Goal: Use online tool/utility: Use online tool/utility

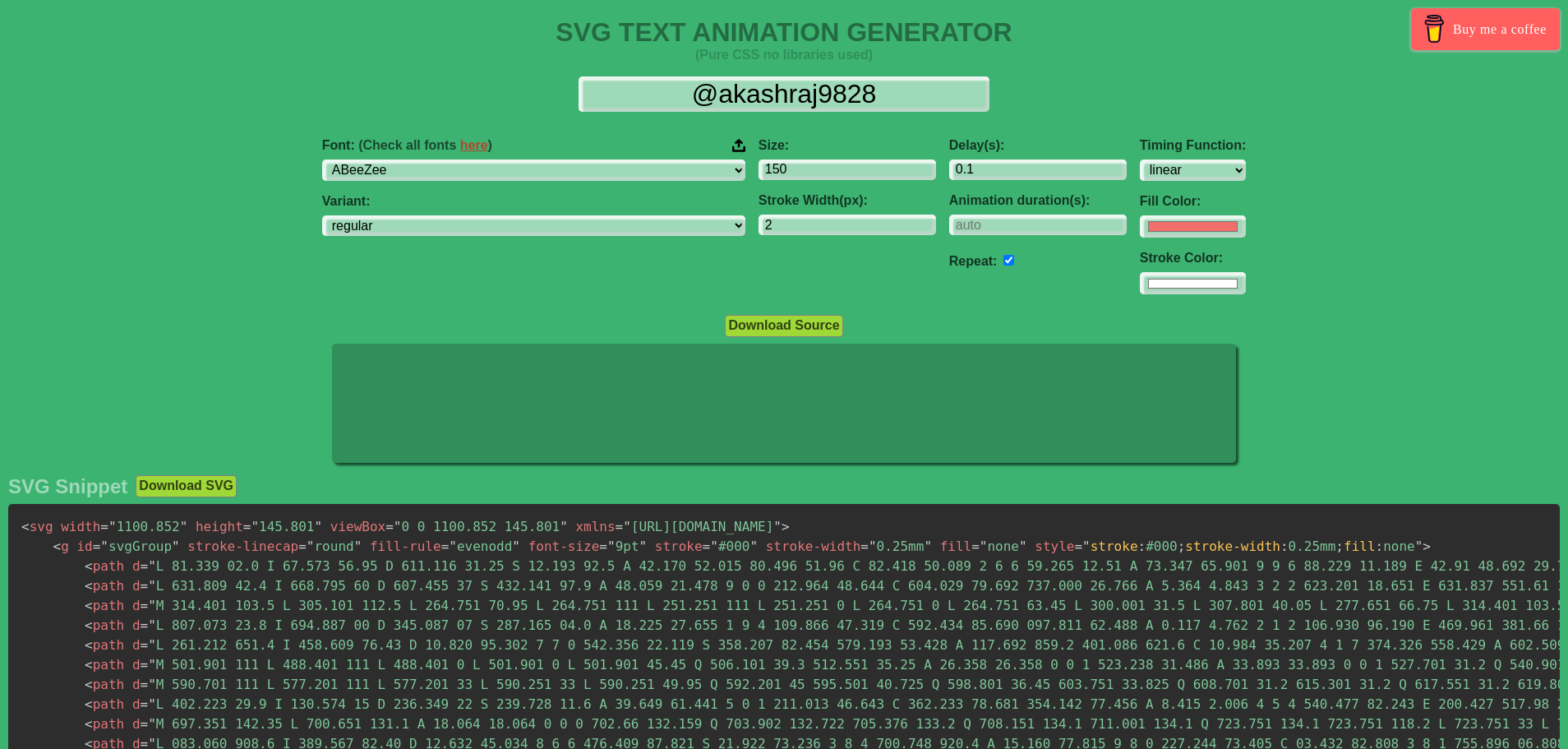
select select "linear"
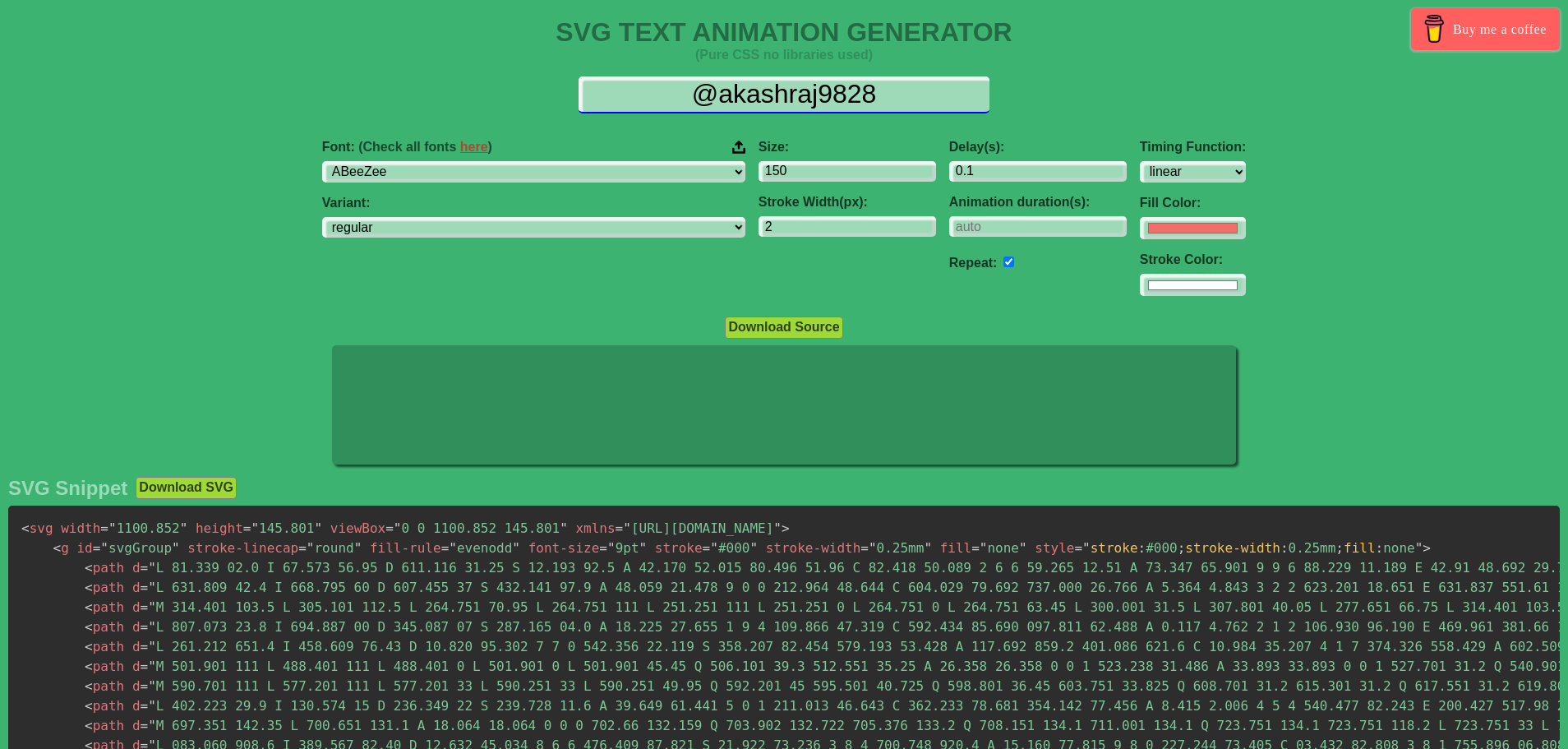
click at [898, 98] on input "@akashraj9828" at bounding box center [784, 95] width 411 height 37
type input "@"
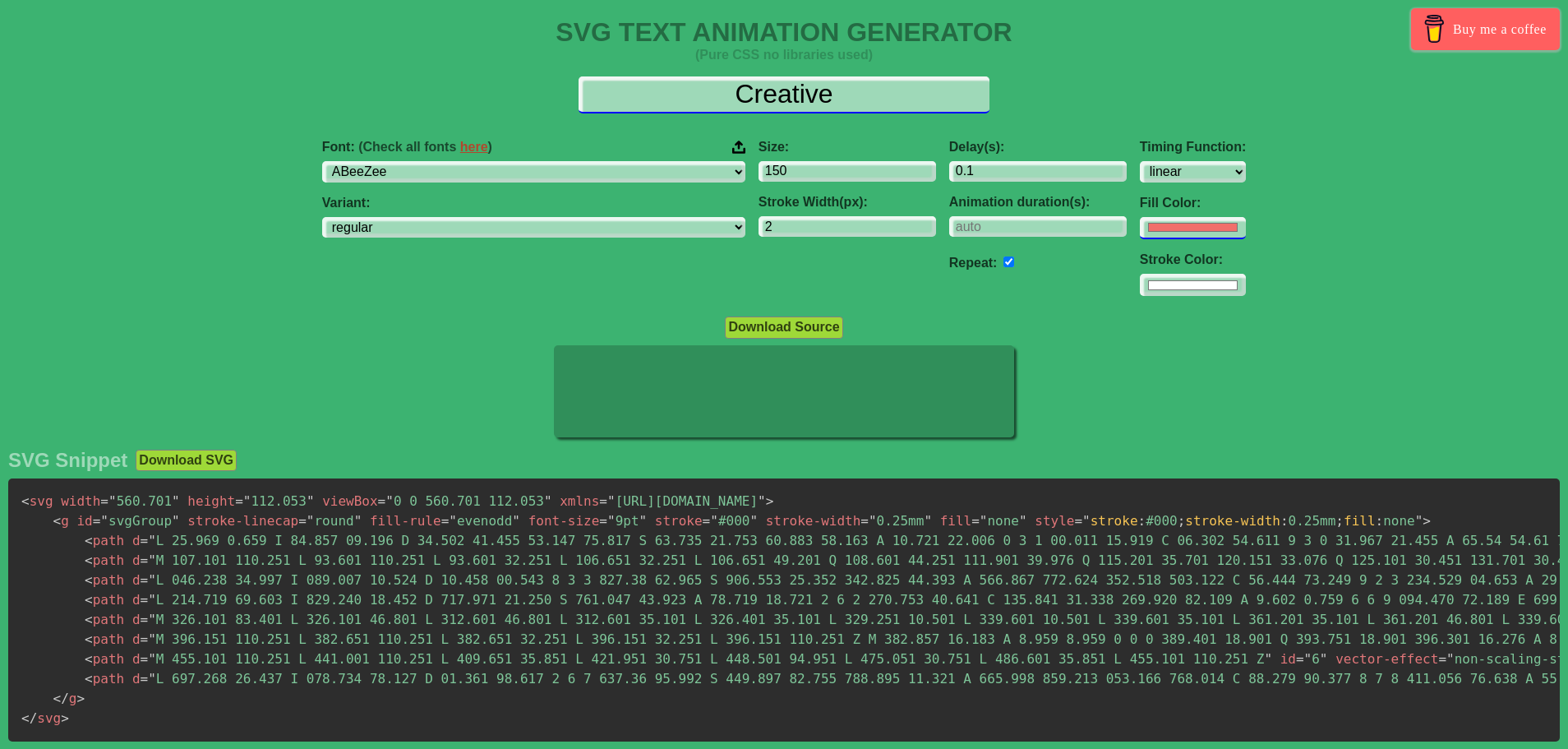
type input "Creative"
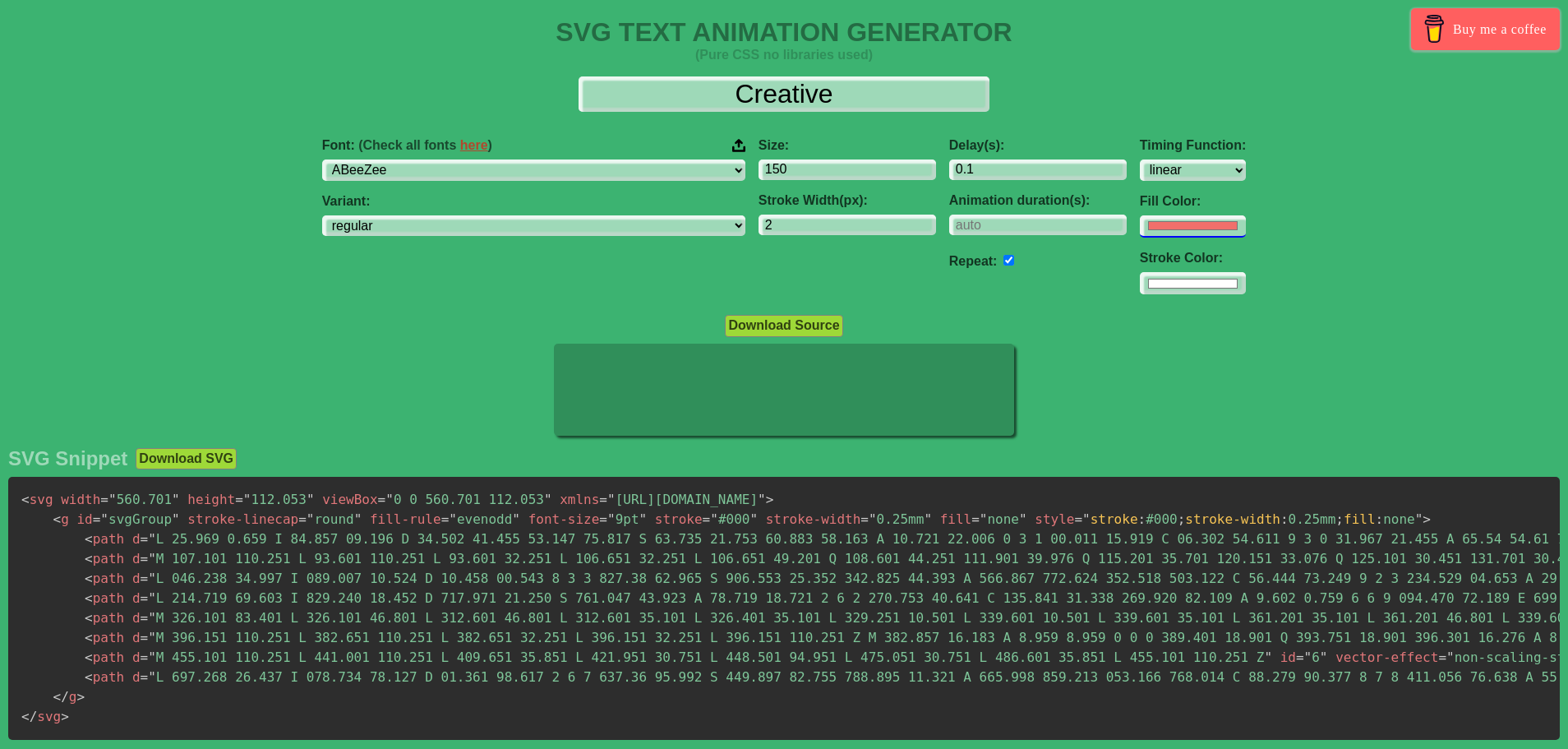
click at [1140, 231] on input "#f16f6b" at bounding box center [1192, 226] width 106 height 22
click at [1201, 193] on div "Font: (Check all fonts here ) ABeeZee [PERSON_NAME] Display AR One Sans [PERSON…" at bounding box center [784, 216] width 1568 height 183
click at [510, 177] on select "ABeeZee [PERSON_NAME] Display AR One Sans [PERSON_NAME] Libre Aboreto Abril Fat…" at bounding box center [534, 171] width 423 height 22
select select "Poppins"
click at [426, 160] on select "ABeeZee [PERSON_NAME] Display AR One Sans [PERSON_NAME] Libre Aboreto Abril Fat…" at bounding box center [534, 171] width 423 height 22
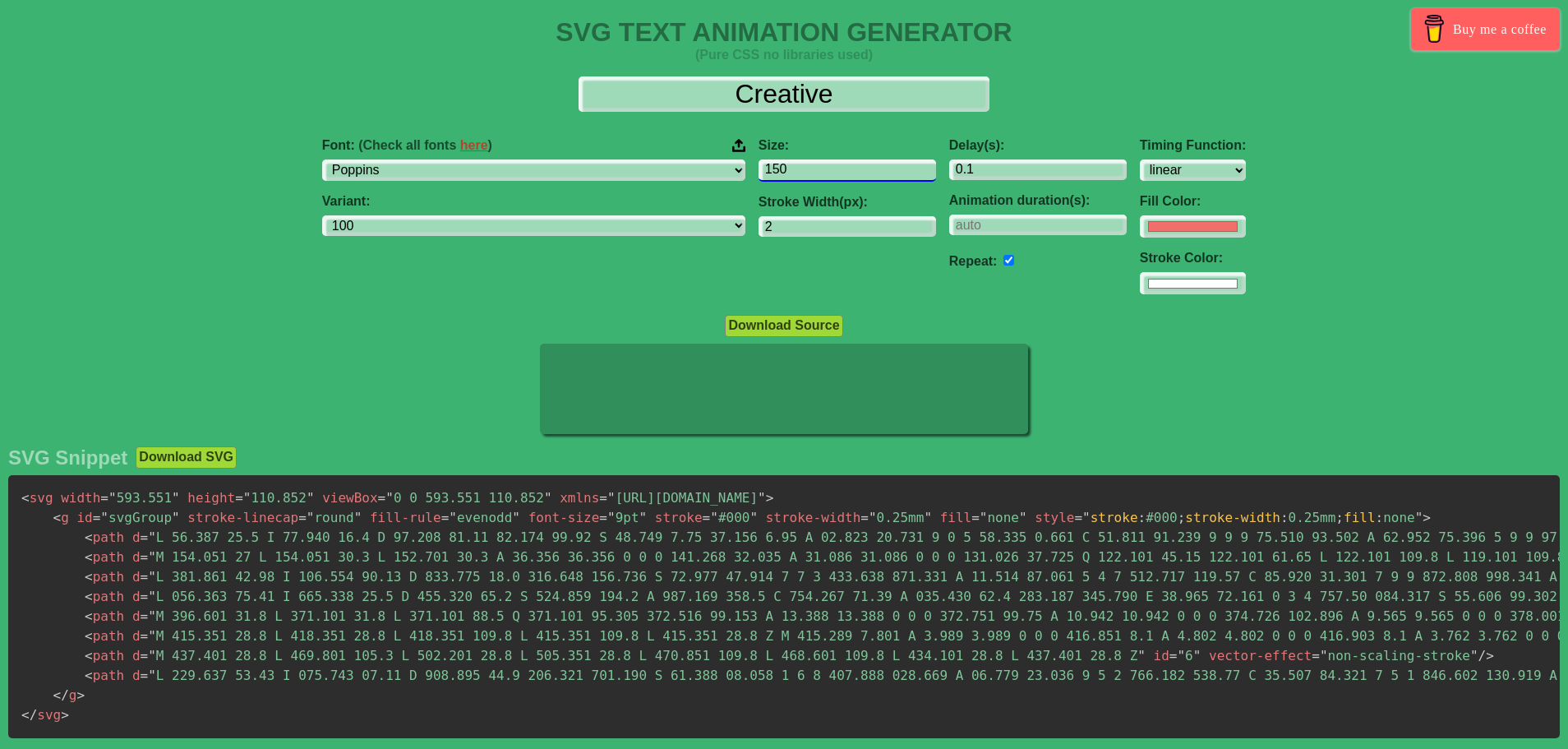
click at [759, 171] on input "150" at bounding box center [847, 171] width 178 height 22
select select "100"
click at [823, 164] on input "151" at bounding box center [847, 171] width 178 height 22
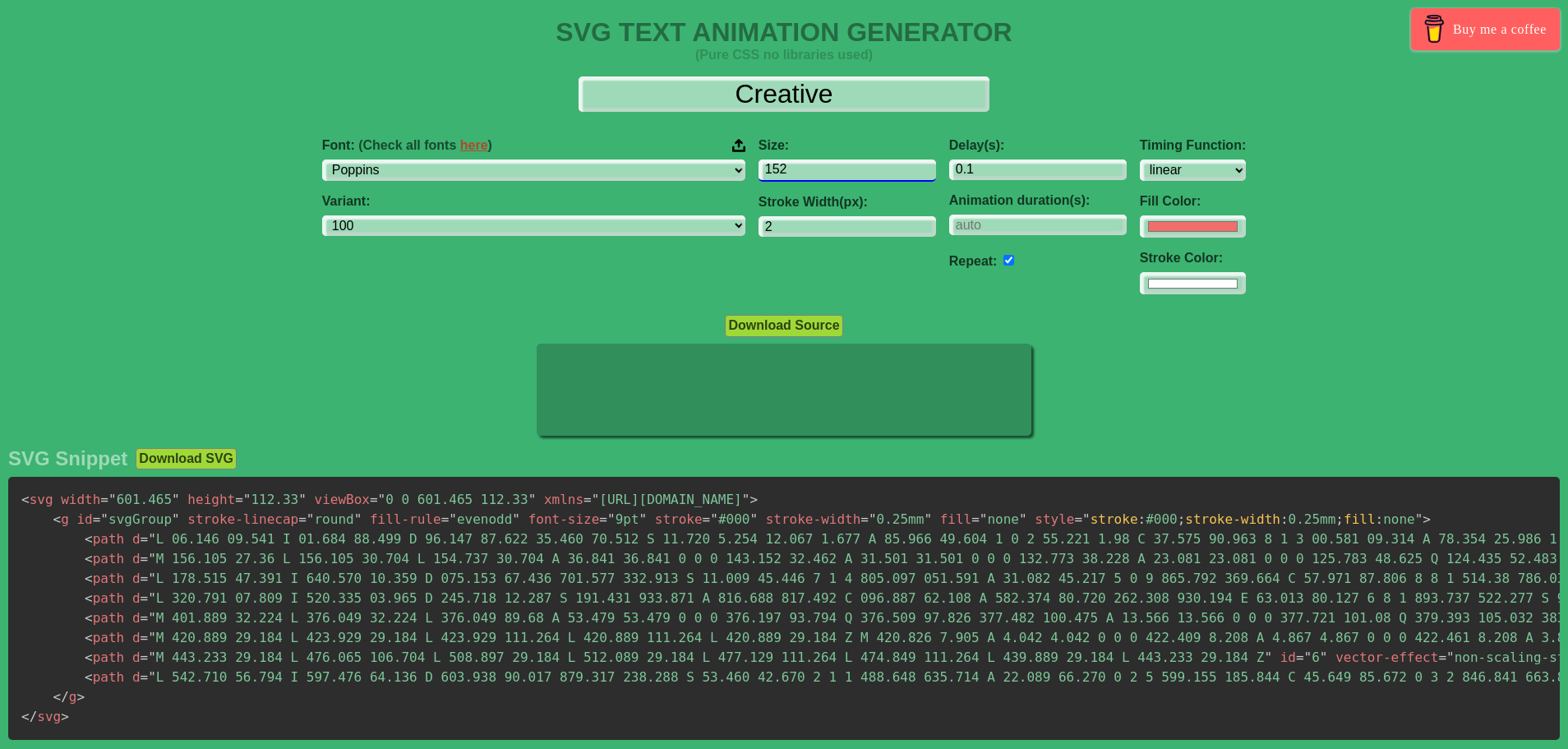
click at [823, 164] on input "152" at bounding box center [847, 171] width 178 height 22
click at [823, 164] on input "153" at bounding box center [847, 171] width 178 height 22
click at [823, 164] on input "154" at bounding box center [847, 171] width 178 height 22
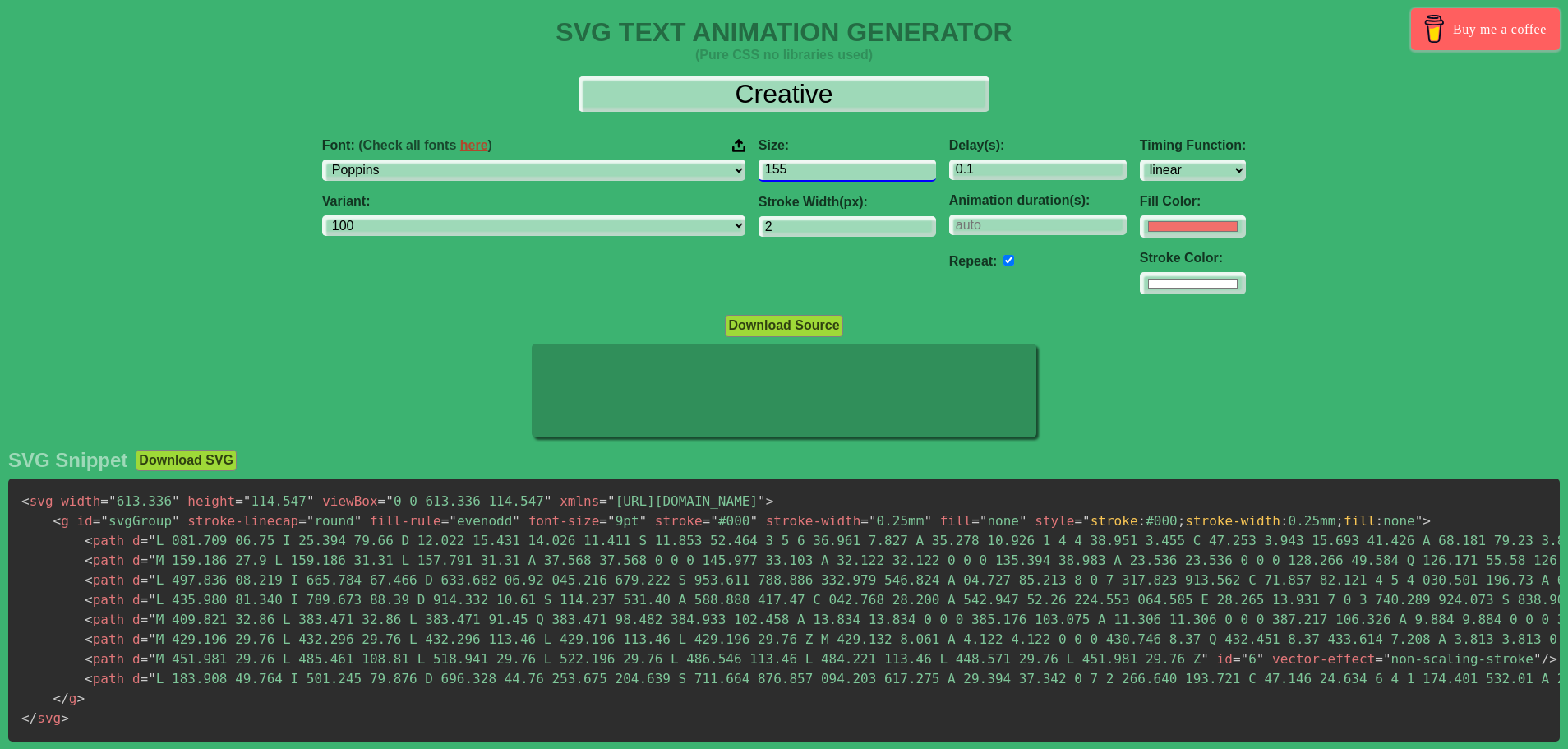
click at [823, 164] on input "155" at bounding box center [847, 171] width 178 height 22
click at [823, 164] on input "156" at bounding box center [847, 171] width 178 height 22
click at [823, 164] on input "157" at bounding box center [847, 171] width 178 height 22
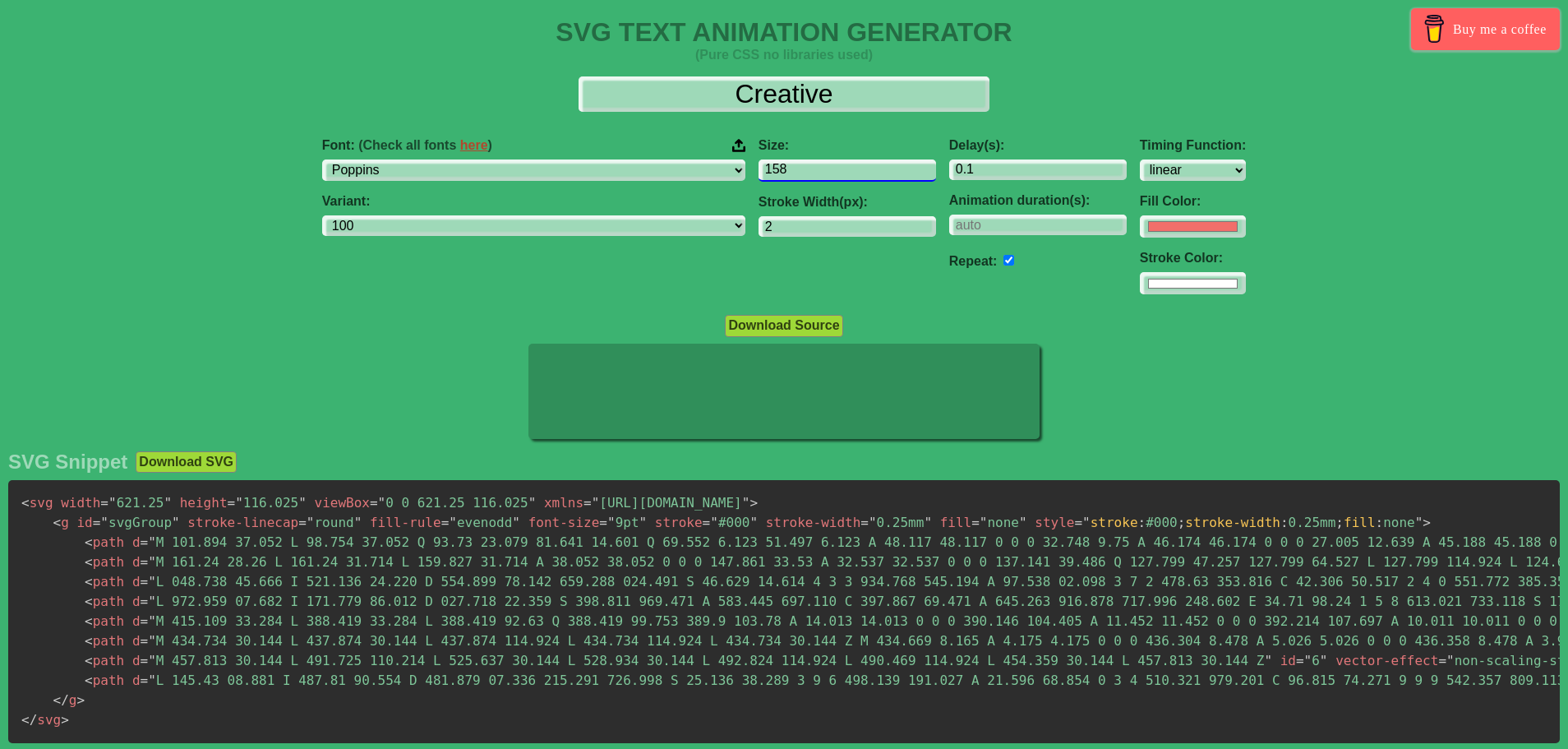
click at [823, 164] on input "158" at bounding box center [847, 171] width 178 height 22
click at [823, 164] on input "159" at bounding box center [847, 171] width 178 height 22
click at [823, 164] on input "160" at bounding box center [847, 171] width 178 height 22
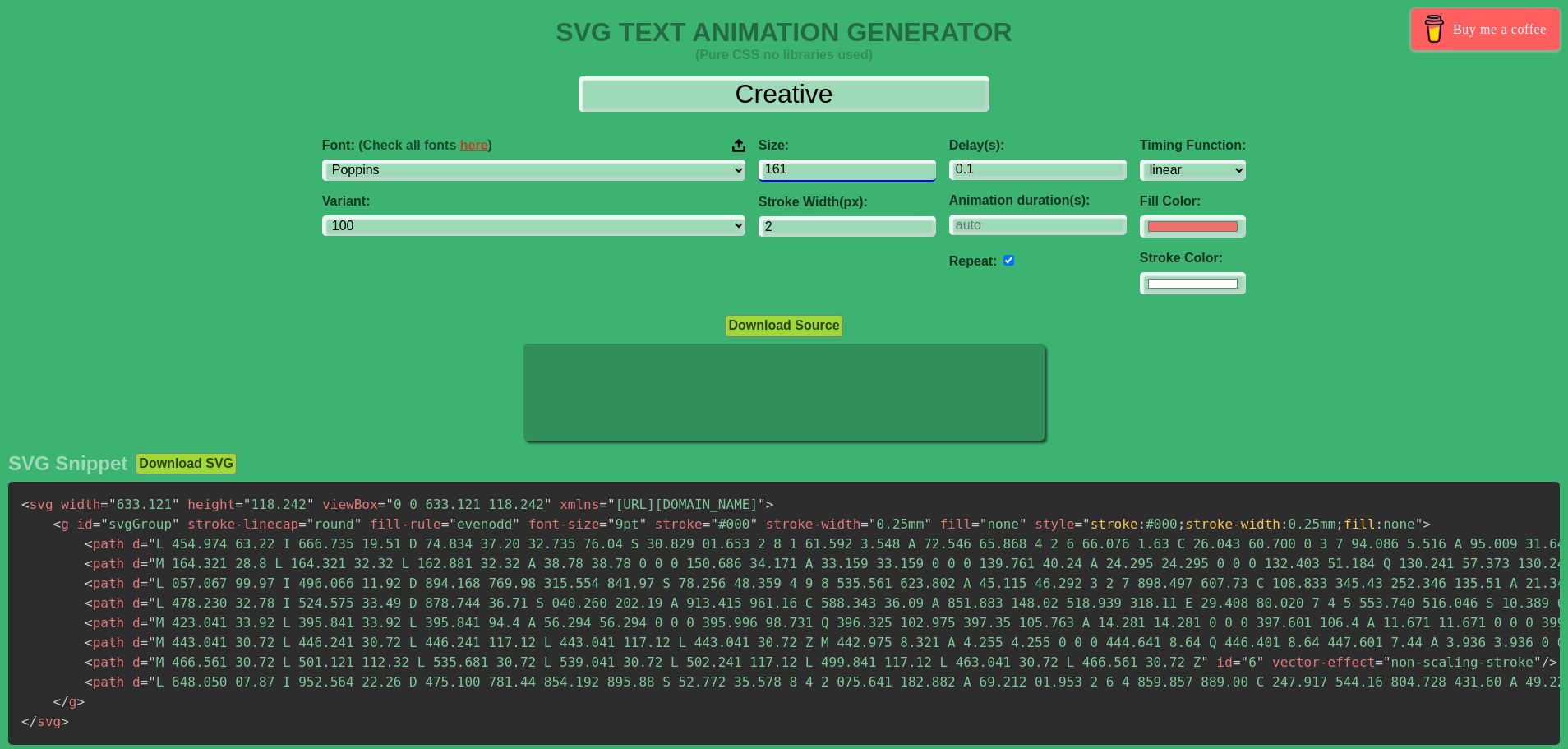
type input "161"
click at [823, 164] on input "161" at bounding box center [847, 171] width 178 height 22
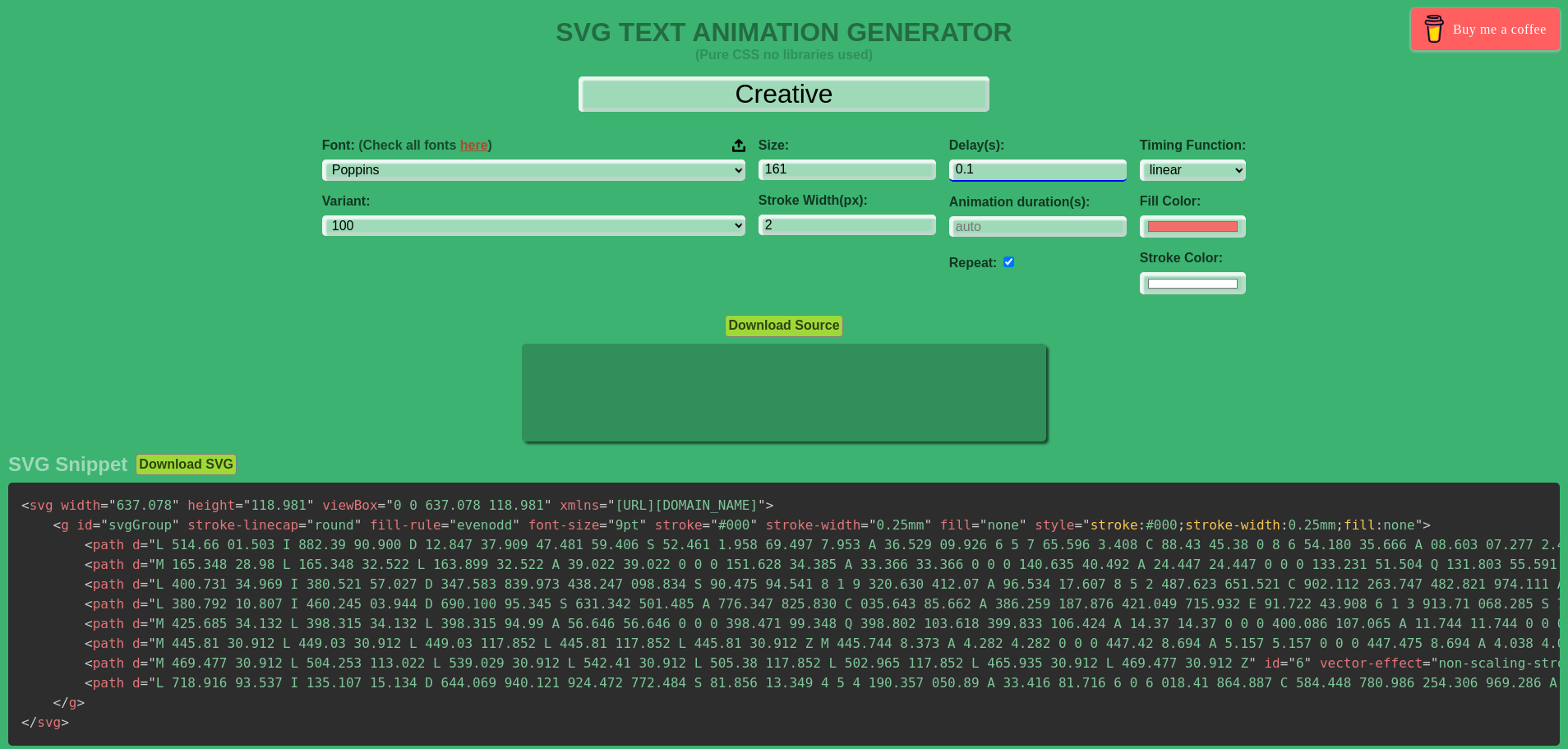
click at [949, 165] on input "0.1" at bounding box center [1037, 171] width 178 height 22
type input "0.33"
click at [1082, 354] on div at bounding box center [784, 394] width 1568 height 101
click at [1140, 223] on input "#f16f6b" at bounding box center [1192, 226] width 106 height 22
click at [949, 270] on div "Repeat:" at bounding box center [1037, 260] width 178 height 24
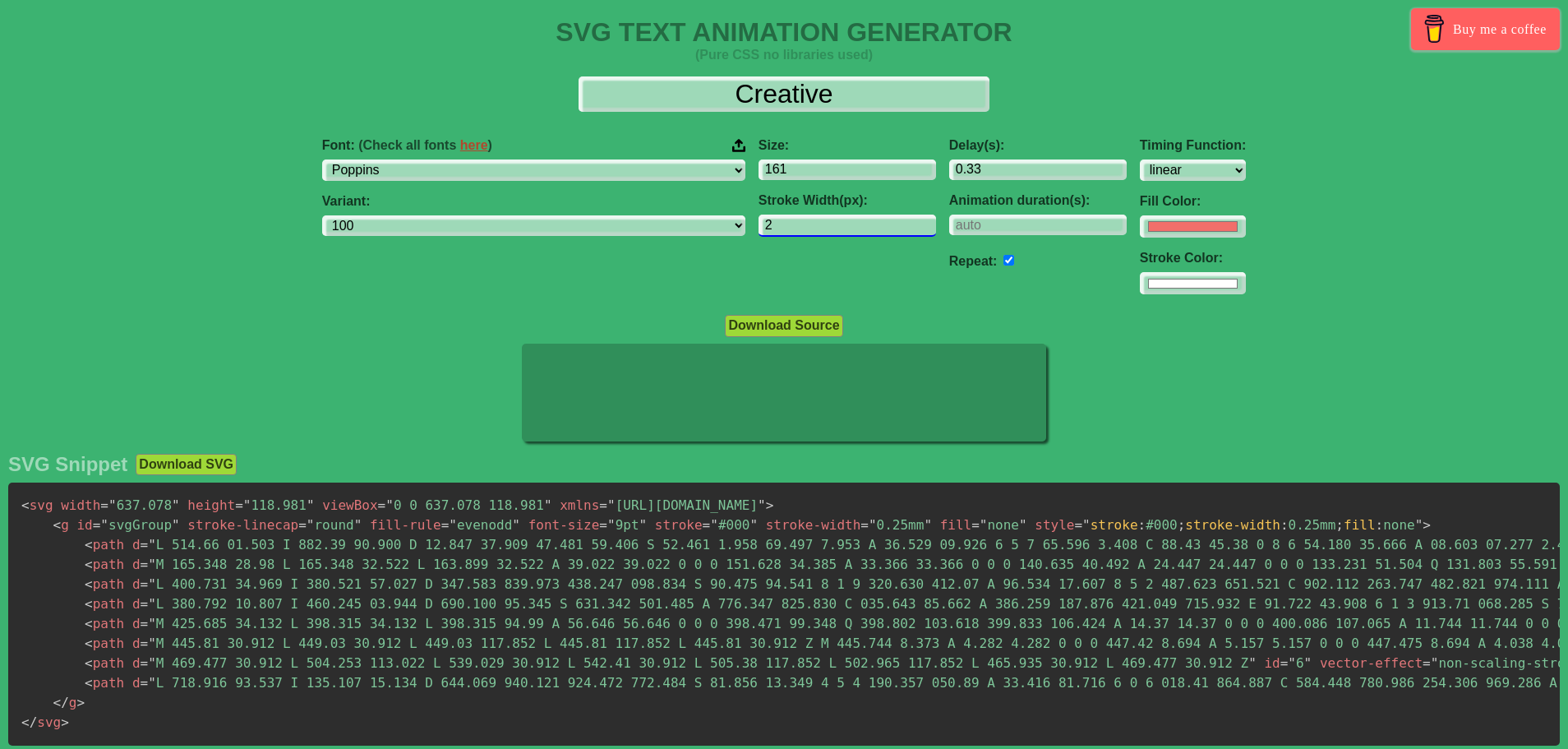
click at [759, 225] on input "2" at bounding box center [847, 225] width 178 height 22
type input "3"
type input "4"
type input "3"
type input "5"
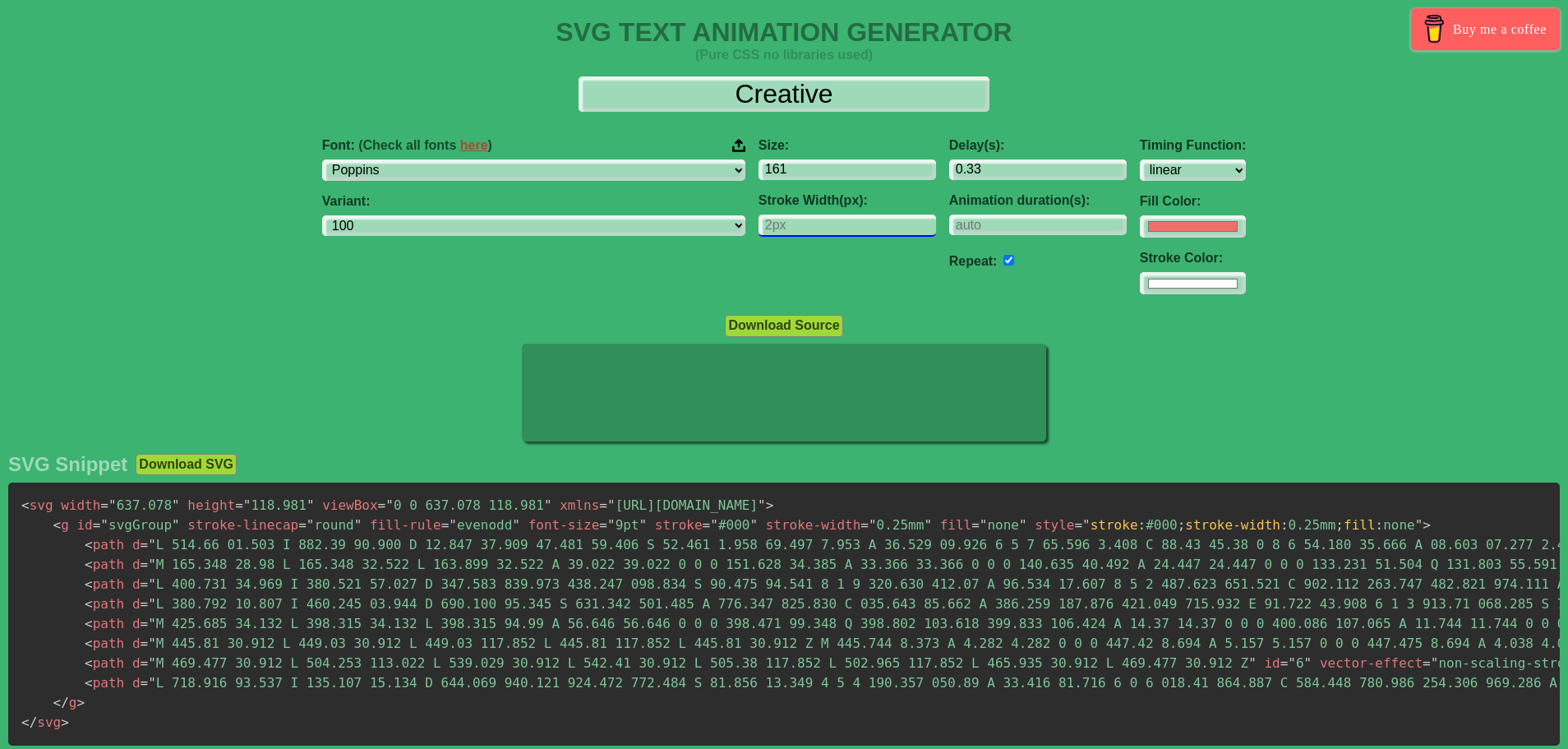
type input "6"
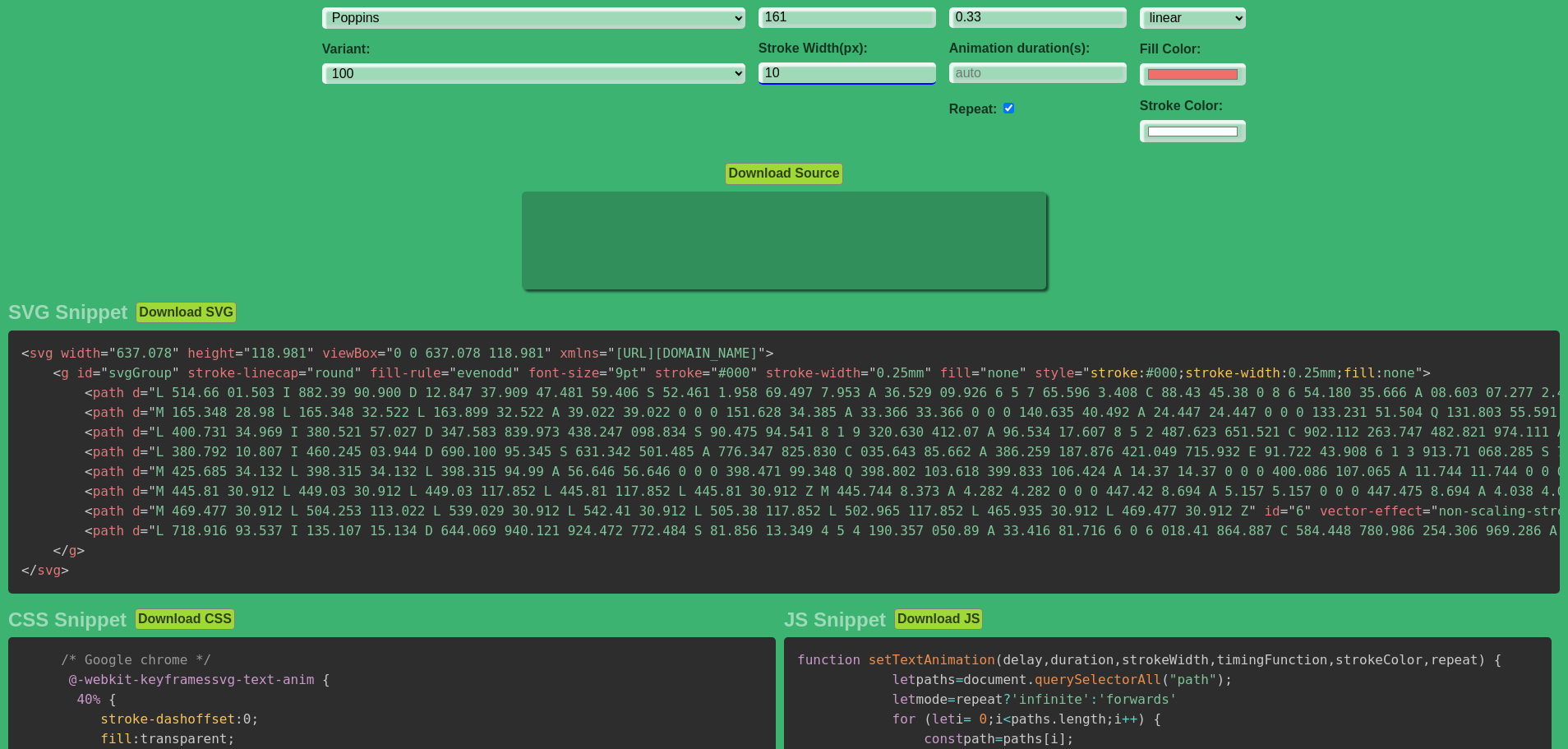
scroll to position [82, 0]
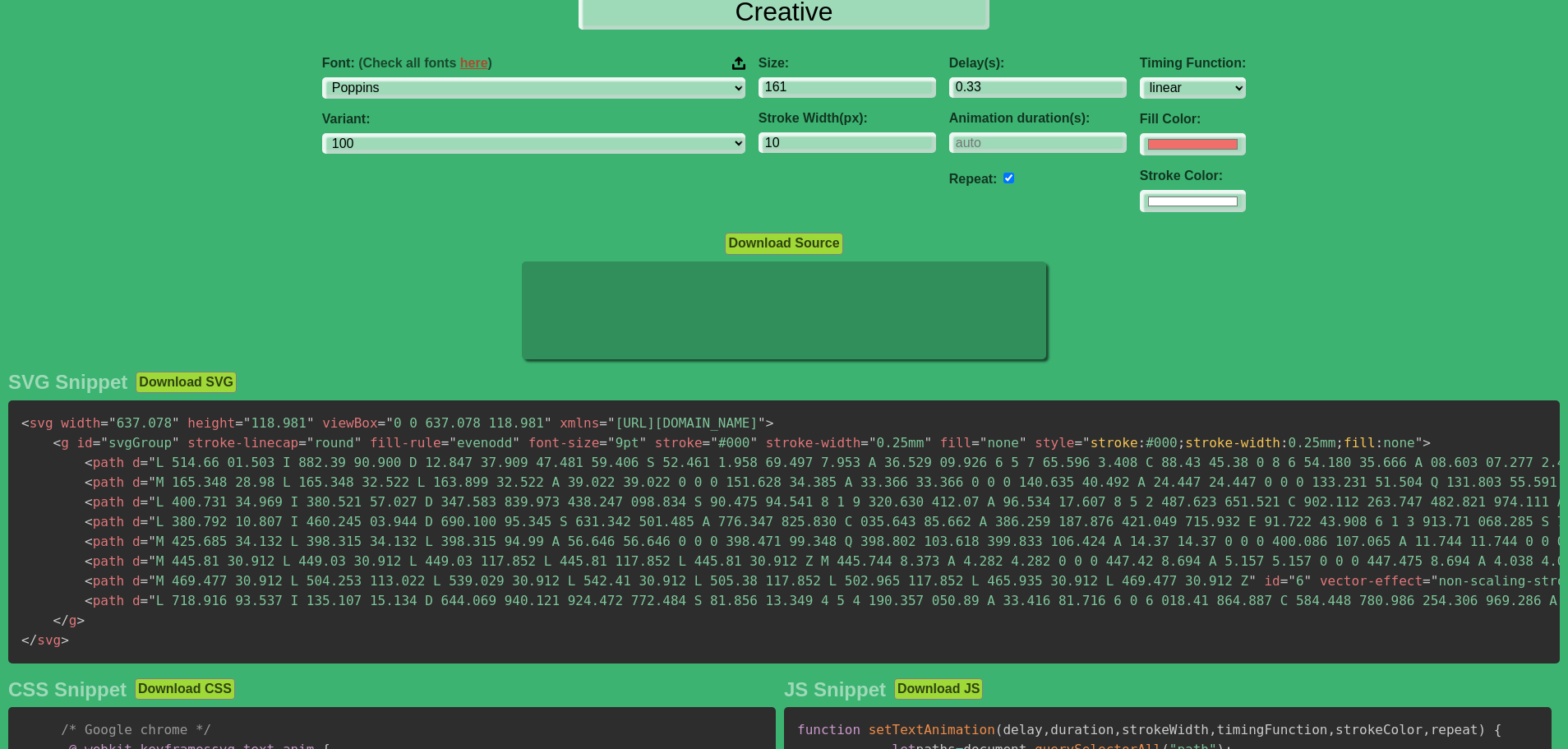
drag, startPoint x: 831, startPoint y: 342, endPoint x: 828, endPoint y: 357, distance: 15.3
click at [828, 357] on icon at bounding box center [784, 311] width 523 height 98
click at [759, 136] on input "10" at bounding box center [847, 143] width 178 height 22
type input "1"
type input "4"
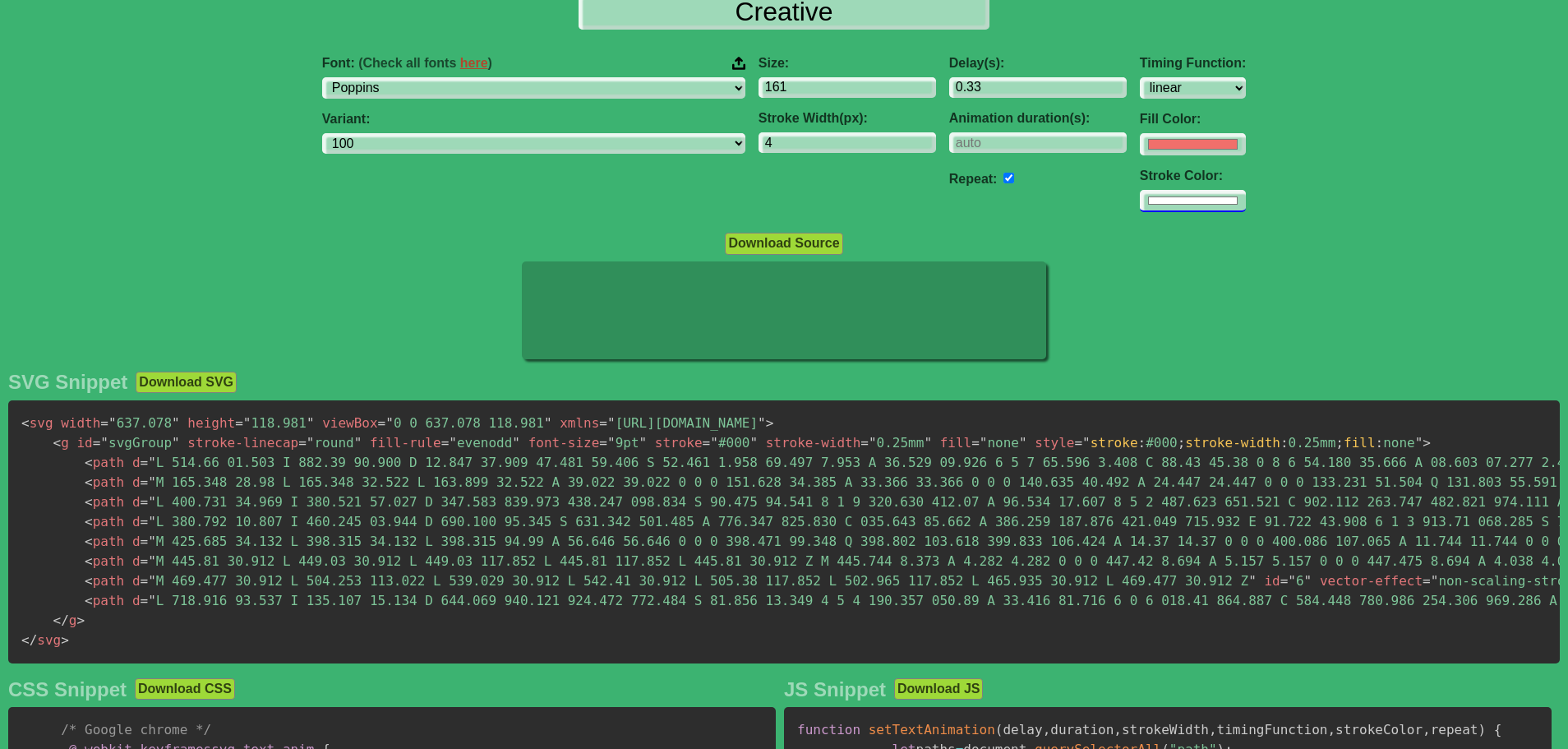
click at [1140, 155] on input "#ffffff" at bounding box center [1192, 144] width 106 height 22
type input "#403b3b"
click at [1140, 155] on input "#403b3b" at bounding box center [1192, 144] width 106 height 22
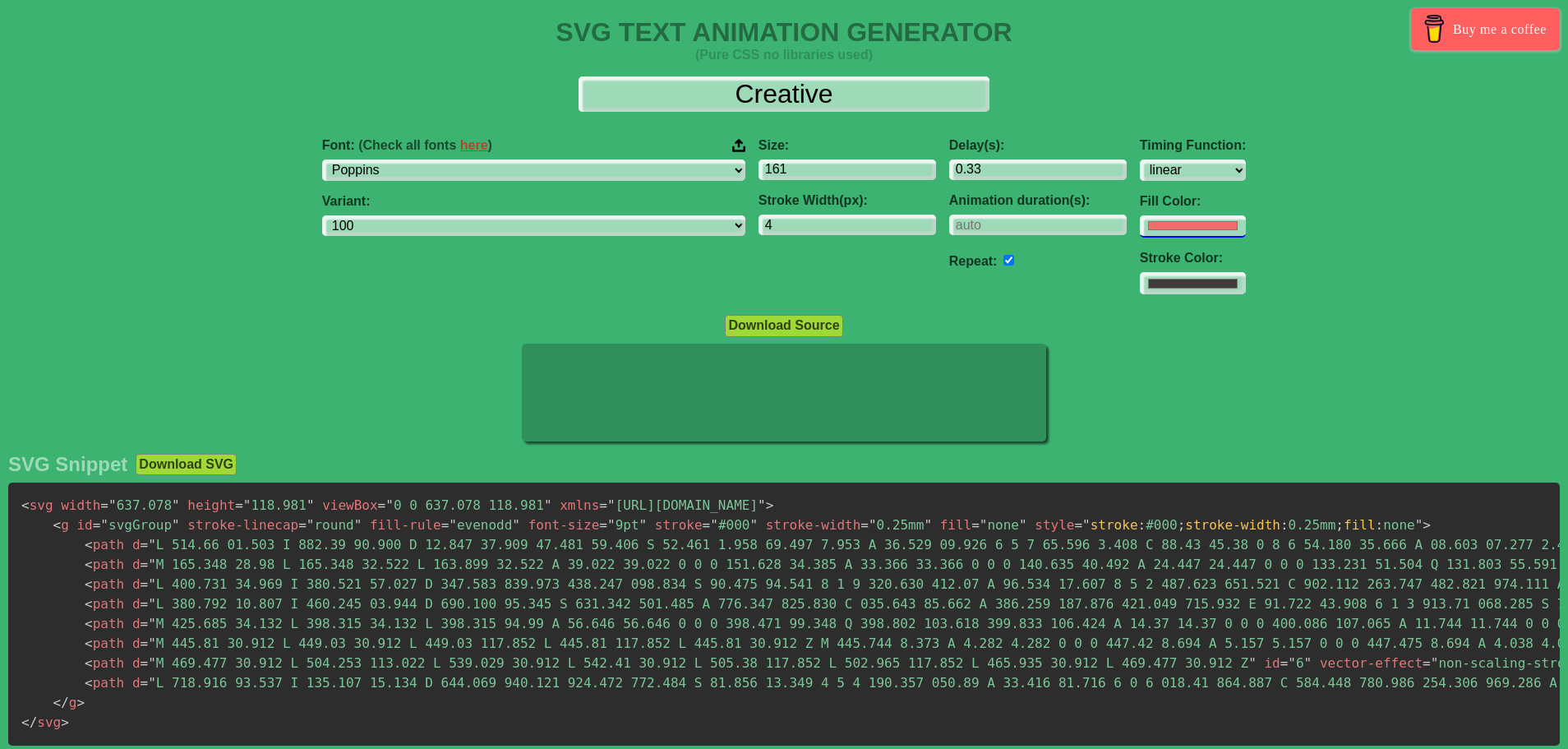
click at [1140, 229] on input "#f16f6b" at bounding box center [1192, 226] width 106 height 22
type input "#312321"
click at [1140, 229] on input "#312321" at bounding box center [1192, 226] width 106 height 22
click at [990, 279] on div "Delay(s): 0.33 Animation duration(s): Repeat:" at bounding box center [1038, 216] width 191 height 183
click at [1140, 237] on input "#403b3b" at bounding box center [1192, 226] width 106 height 22
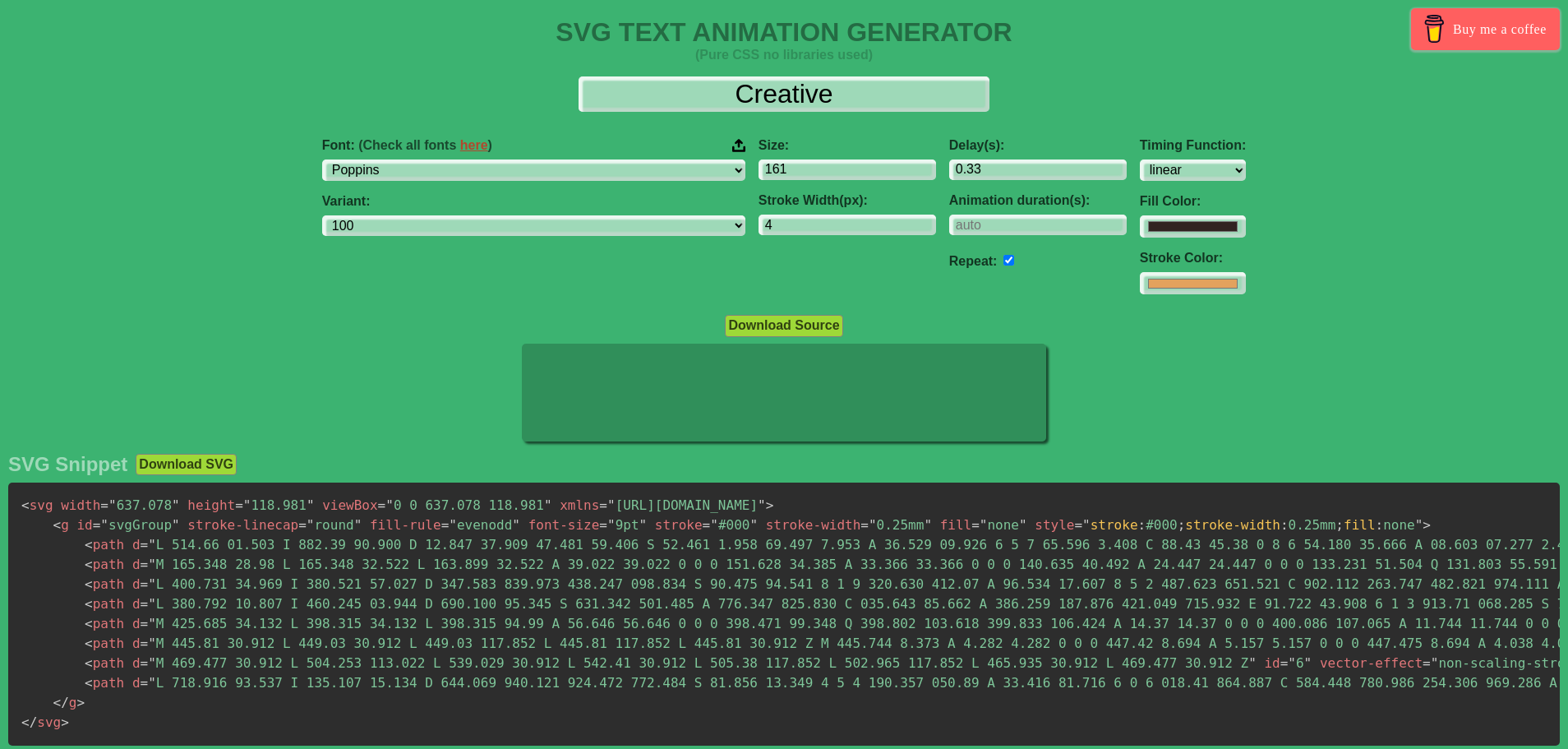
type input "#e3a25d"
click at [1278, 231] on div "Font: (Check all fonts here ) ABeeZee [PERSON_NAME] Display AR One Sans [PERSON…" at bounding box center [784, 216] width 1568 height 183
click at [786, 326] on button "Download Source" at bounding box center [784, 326] width 118 height 21
